Goal: Find specific page/section: Find specific page/section

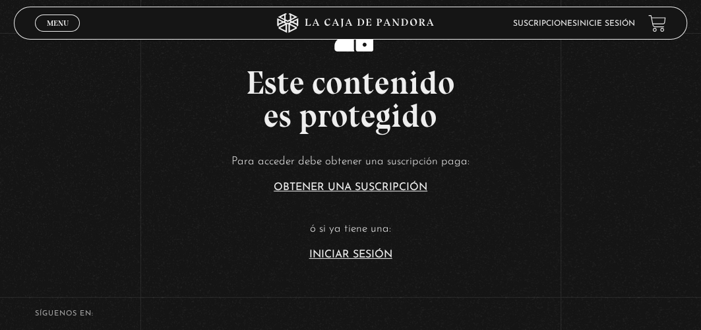
click at [360, 256] on link "Iniciar Sesión" at bounding box center [350, 254] width 83 height 11
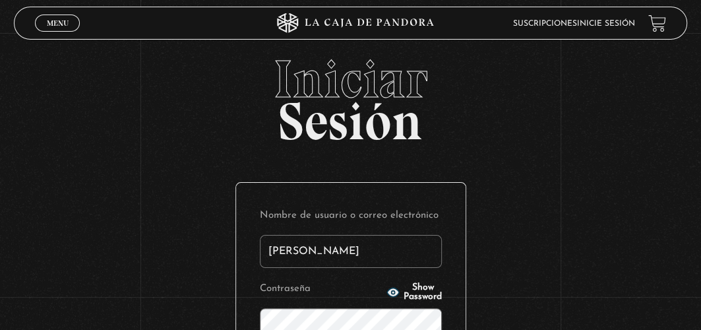
type input "Kate Arias"
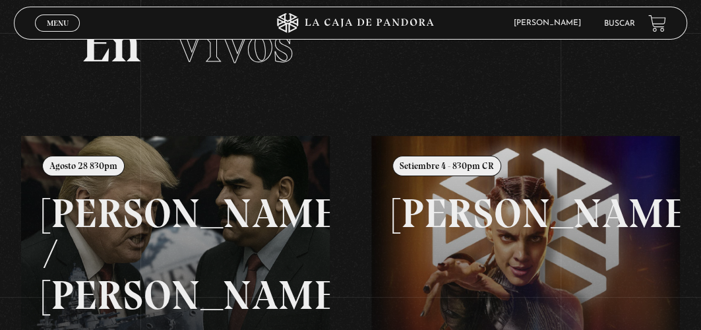
scroll to position [30, 0]
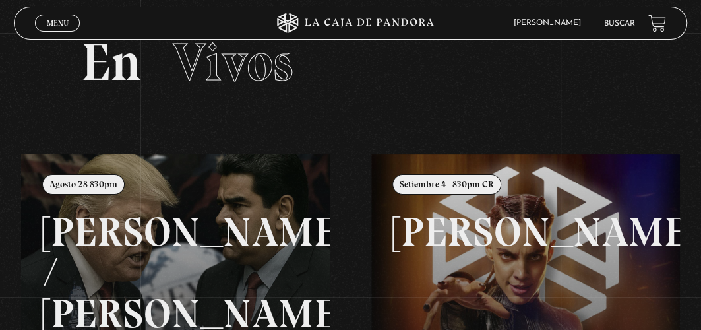
click at [627, 24] on link "Buscar" at bounding box center [619, 24] width 31 height 8
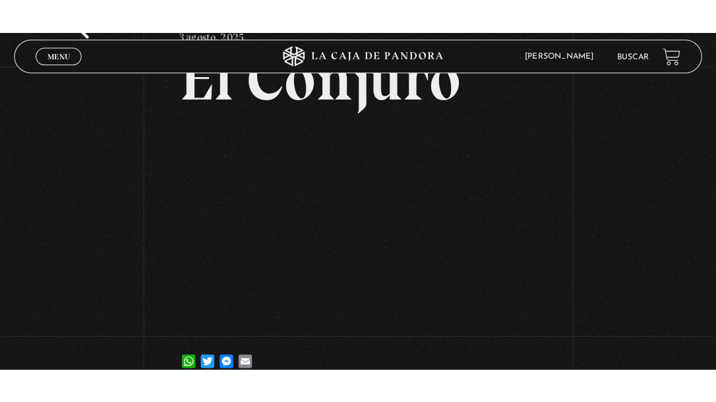
scroll to position [97, 0]
